Goal: Information Seeking & Learning: Learn about a topic

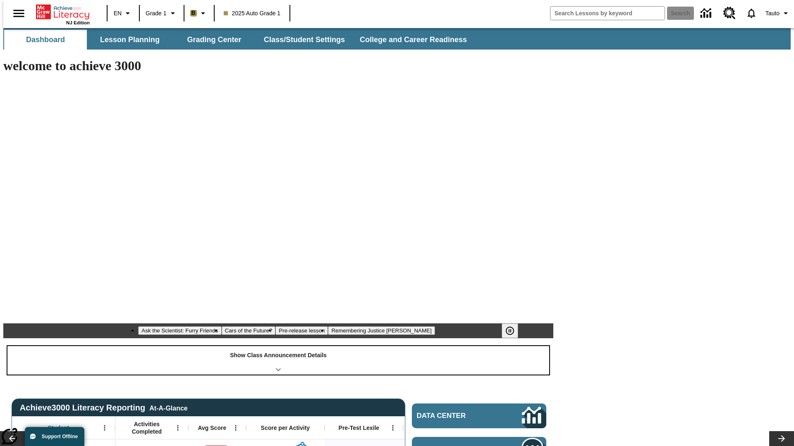
click at [278, 346] on div "Show Class Announcement Details" at bounding box center [277, 360] width 541 height 29
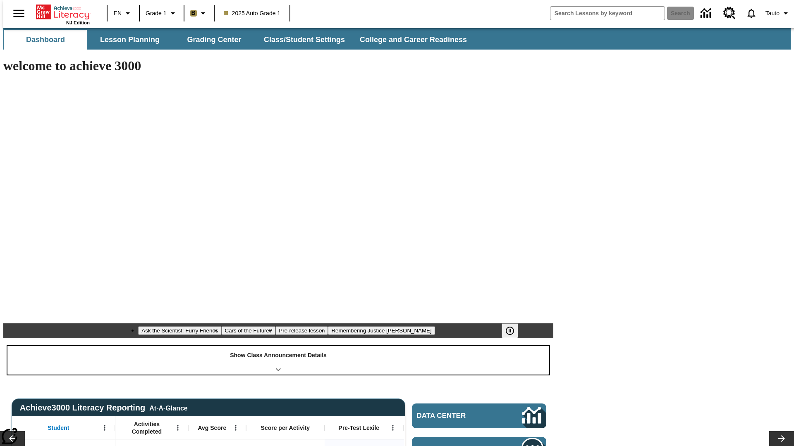
click at [278, 346] on div "Show Class Announcement Details" at bounding box center [277, 360] width 541 height 29
